Goal: Information Seeking & Learning: Compare options

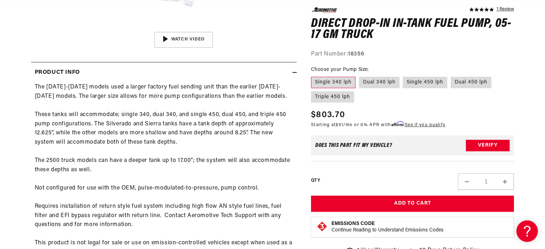
scroll to position [305, 0]
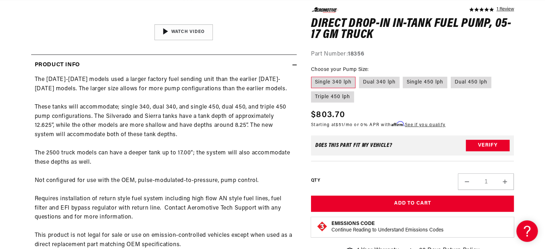
drag, startPoint x: 0, startPoint y: 0, endPoint x: 550, endPoint y: 64, distance: 553.9
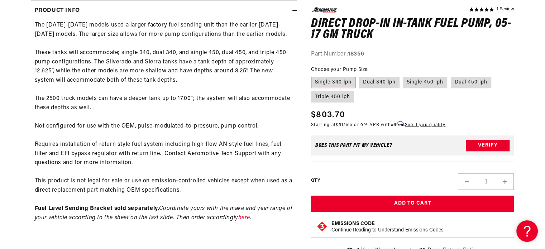
scroll to position [0, 24]
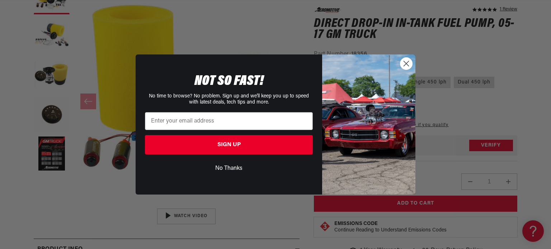
click at [232, 167] on button "No Thanks" at bounding box center [229, 169] width 168 height 14
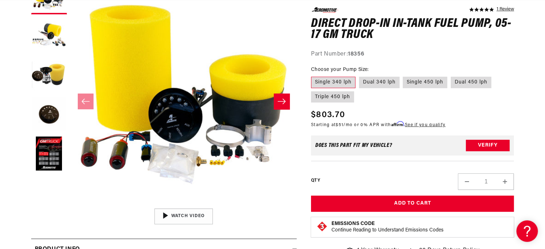
scroll to position [0, 1363]
click at [350, 97] on label "Triple 450 lph" at bounding box center [332, 96] width 43 height 11
click at [495, 76] on input "Triple 450 lph" at bounding box center [495, 75] width 0 height 0
radio input "true"
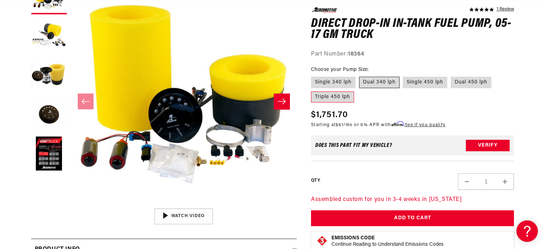
click at [387, 81] on label "Dual 340 lph" at bounding box center [379, 82] width 41 height 11
click at [360, 76] on input "Dual 340 lph" at bounding box center [359, 75] width 0 height 0
radio input "true"
click at [348, 79] on label "Single 340 lph" at bounding box center [333, 82] width 44 height 11
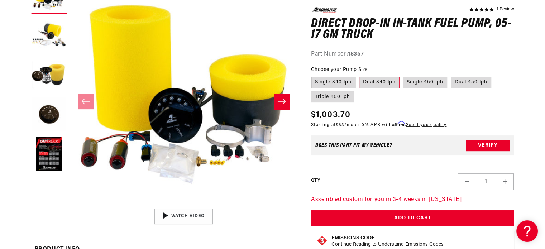
click at [313, 76] on input "Single 340 lph" at bounding box center [313, 75] width 0 height 0
radio input "true"
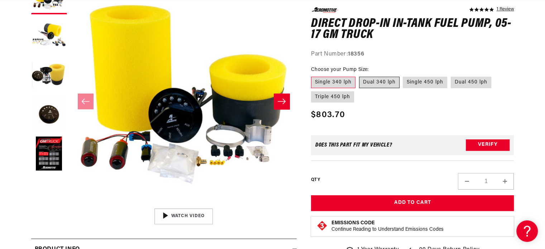
scroll to position [0, 909]
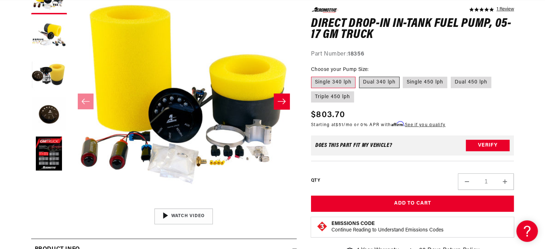
click at [386, 79] on label "Dual 340 lph" at bounding box center [379, 82] width 41 height 11
click at [360, 76] on input "Dual 340 lph" at bounding box center [359, 75] width 0 height 0
radio input "true"
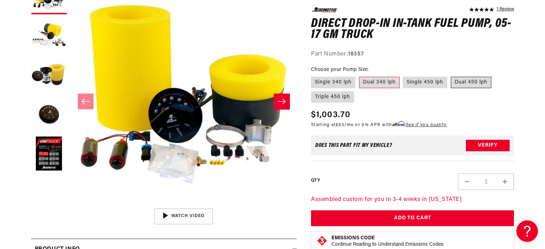
click at [462, 85] on label "Dual 450 lph" at bounding box center [471, 82] width 41 height 11
click at [451, 76] on input "Dual 450 lph" at bounding box center [451, 75] width 0 height 0
radio input "true"
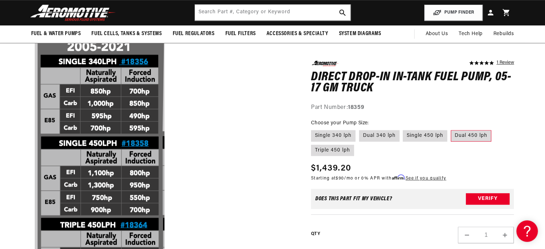
scroll to position [0, 1363]
click at [495, 129] on input "Triple 450 lph" at bounding box center [495, 129] width 0 height 0
radio input "true"
click at [313, 129] on input "Single 340 lph" at bounding box center [313, 129] width 0 height 0
radio input "true"
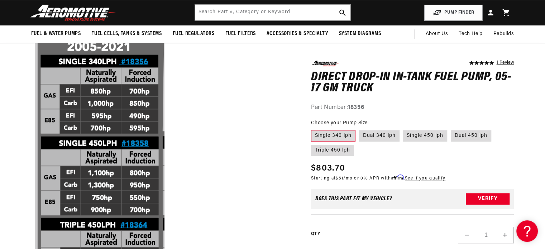
drag, startPoint x: 238, startPoint y: 172, endPoint x: 244, endPoint y: 177, distance: 8.3
click at [244, 177] on p at bounding box center [164, 168] width 258 height 275
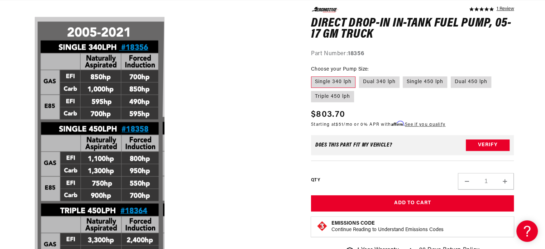
scroll to position [636, 0]
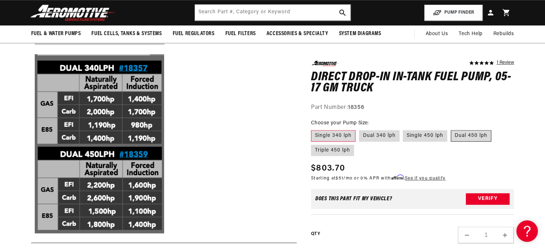
click at [482, 135] on label "Dual 450 lph" at bounding box center [471, 135] width 41 height 11
click at [451, 129] on input "Dual 450 lph" at bounding box center [451, 129] width 0 height 0
radio input "true"
click at [379, 137] on label "Dual 340 lph" at bounding box center [379, 135] width 41 height 11
click at [360, 129] on input "Dual 340 lph" at bounding box center [359, 129] width 0 height 0
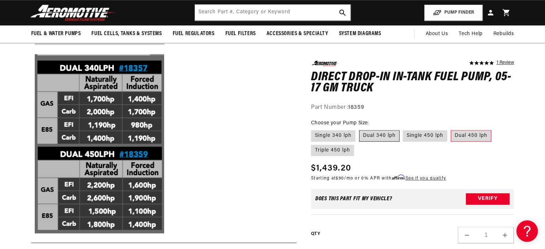
radio input "true"
click at [471, 136] on label "Dual 450 lph" at bounding box center [471, 135] width 41 height 11
click at [451, 129] on input "Dual 450 lph" at bounding box center [451, 129] width 0 height 0
radio input "true"
